Goal: Information Seeking & Learning: Stay updated

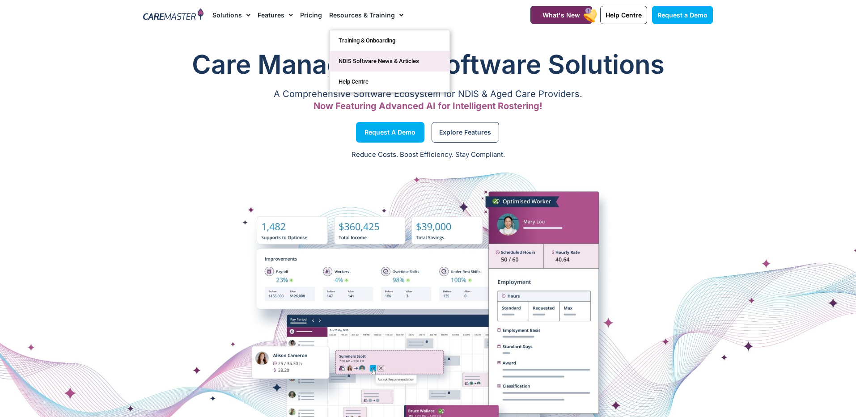
click at [368, 67] on link "NDIS Software News & Articles" at bounding box center [390, 61] width 120 height 21
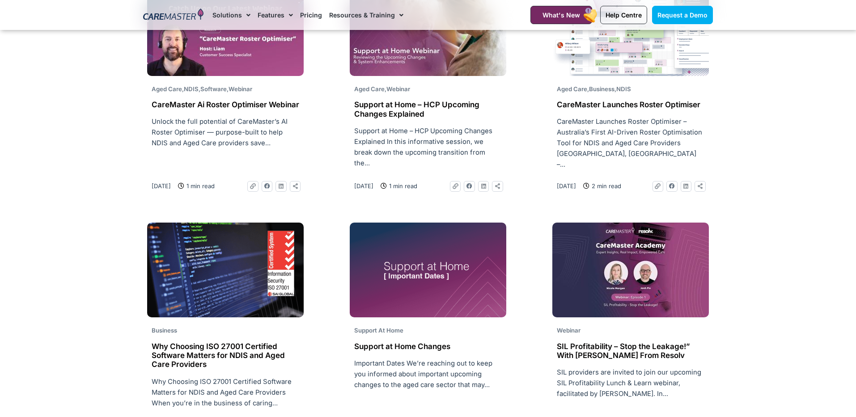
scroll to position [1257, 0]
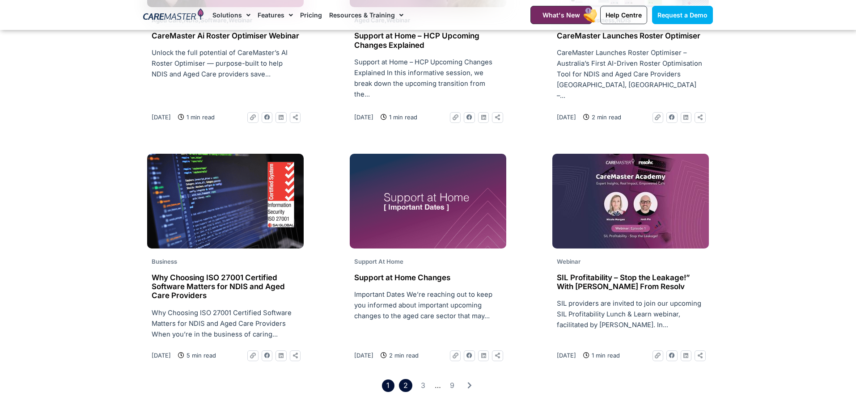
click at [407, 379] on link "Page 2" at bounding box center [405, 385] width 13 height 13
click at [406, 379] on link "Page 2" at bounding box center [405, 385] width 13 height 13
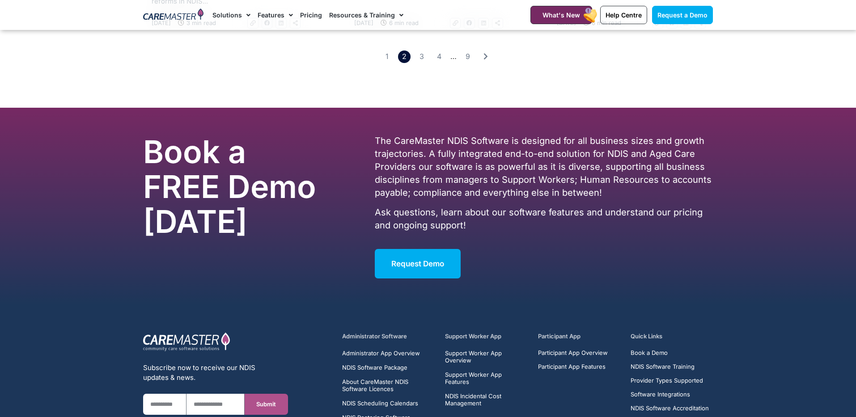
scroll to position [1489, 0]
